Goal: Register for event/course

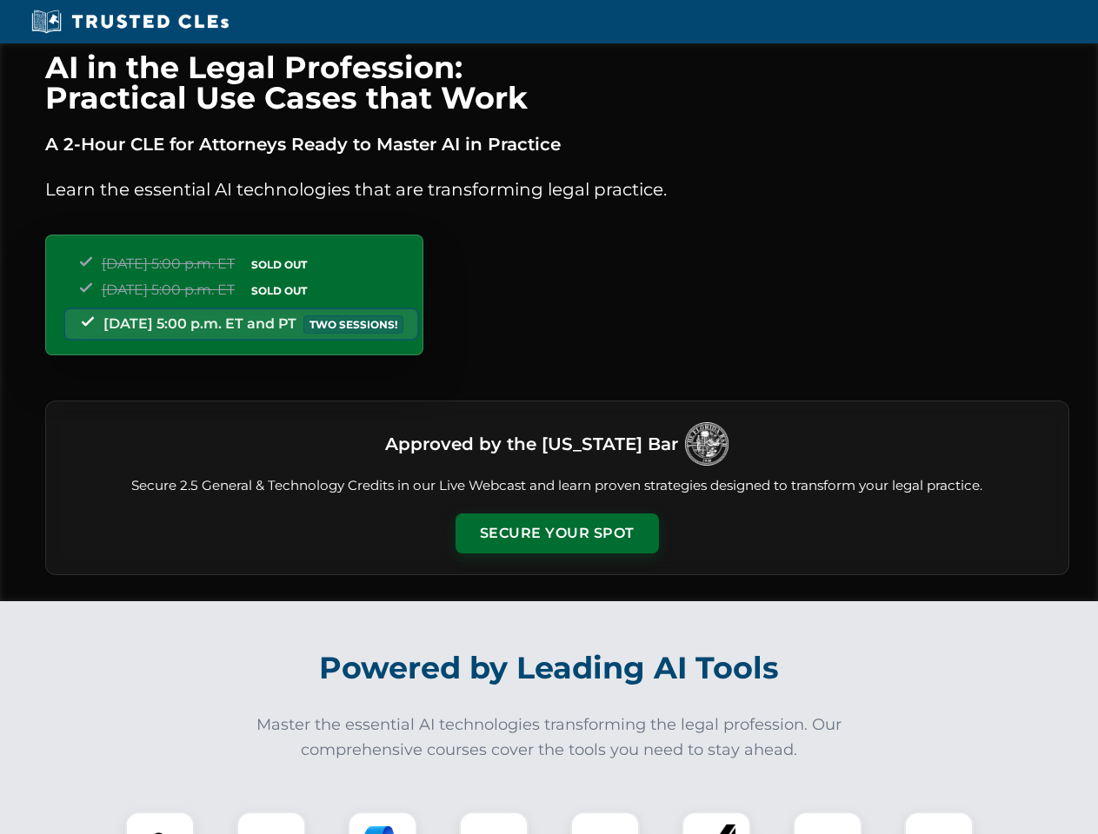
click at [556, 534] on button "Secure Your Spot" at bounding box center [556, 534] width 203 height 40
click at [160, 823] on img at bounding box center [160, 846] width 50 height 50
click at [271, 823] on div at bounding box center [271, 847] width 70 height 70
